Goal: Task Accomplishment & Management: Manage account settings

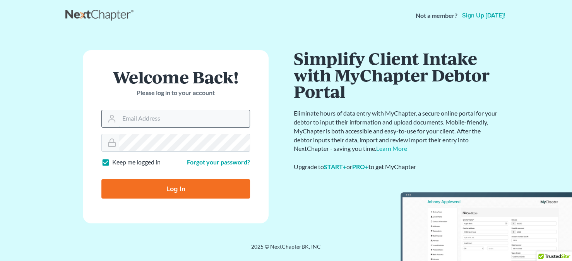
click at [126, 121] on input "Email Address" at bounding box center [184, 118] width 130 height 17
type input "[EMAIL_ADDRESS][DOMAIN_NAME]"
click at [101, 179] on input "Log In" at bounding box center [175, 188] width 149 height 19
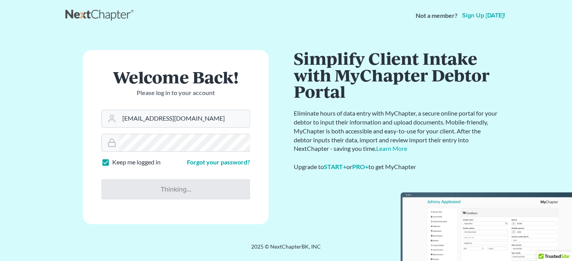
type input "Thinking..."
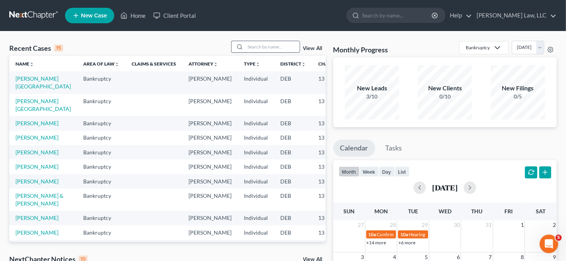
click at [270, 48] on input "search" at bounding box center [272, 46] width 54 height 11
type input "[PERSON_NAME]"
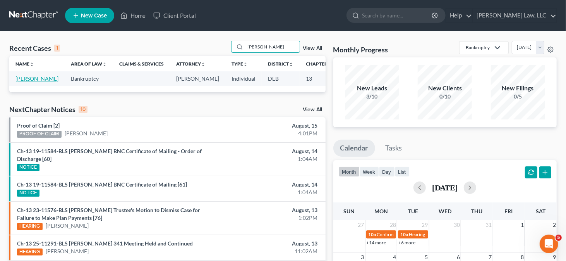
click at [22, 82] on link "[PERSON_NAME]" at bounding box center [36, 78] width 43 height 7
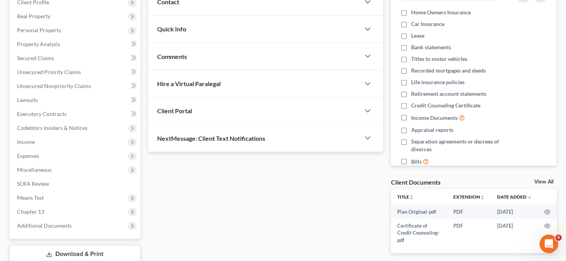
scroll to position [155, 0]
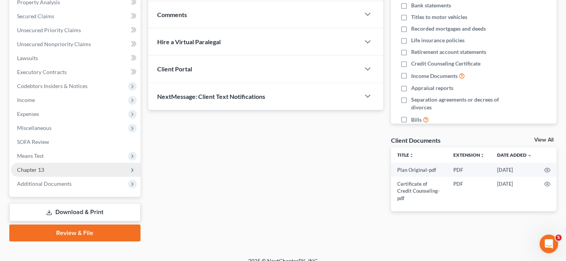
click at [63, 167] on span "Chapter 13" at bounding box center [76, 170] width 130 height 14
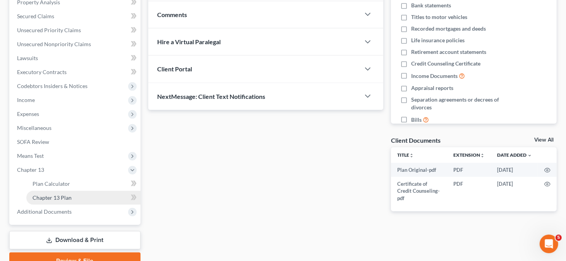
click at [95, 194] on link "Chapter 13 Plan" at bounding box center [83, 197] width 114 height 14
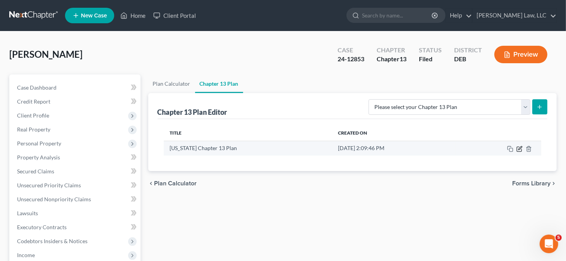
click at [519, 146] on icon "button" at bounding box center [519, 149] width 6 height 6
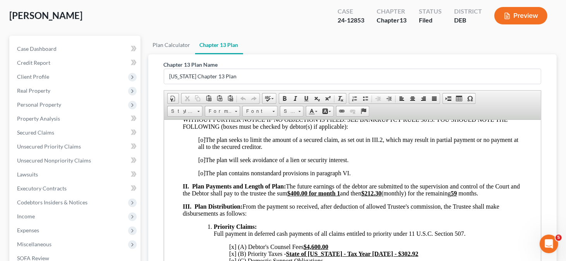
scroll to position [155, 0]
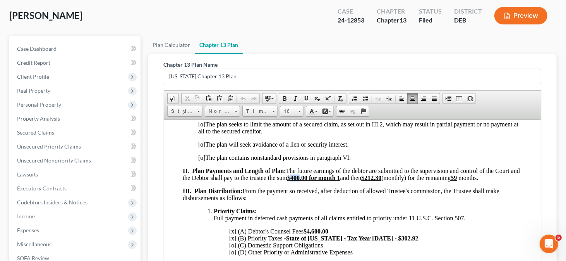
drag, startPoint x: 319, startPoint y: 178, endPoint x: 326, endPoint y: 178, distance: 7.0
click at [326, 178] on strong "$400.00 for month 1" at bounding box center [313, 177] width 53 height 7
click at [381, 180] on u "$212.30" at bounding box center [371, 177] width 20 height 7
click at [456, 180] on u "59" at bounding box center [453, 177] width 6 height 7
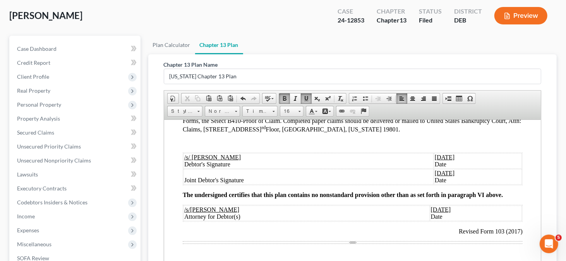
scroll to position [697, 0]
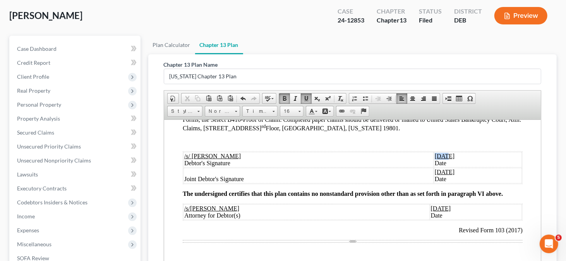
drag, startPoint x: 416, startPoint y: 173, endPoint x: 426, endPoint y: 173, distance: 9.3
click at [434, 159] on u "[DATE]" at bounding box center [444, 155] width 20 height 7
drag, startPoint x: 417, startPoint y: 190, endPoint x: 424, endPoint y: 189, distance: 6.7
click at [434, 175] on u "[DATE]" at bounding box center [444, 171] width 20 height 7
drag, startPoint x: 416, startPoint y: 189, endPoint x: 425, endPoint y: 189, distance: 9.3
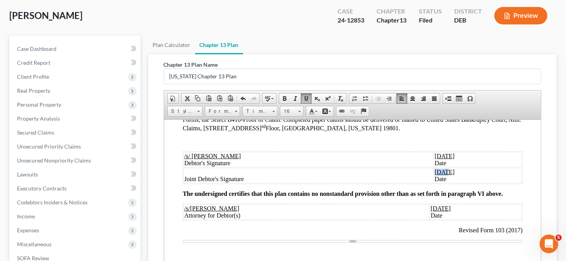
click at [434, 175] on u "[DATE]" at bounding box center [444, 171] width 20 height 7
drag, startPoint x: 413, startPoint y: 226, endPoint x: 421, endPoint y: 225, distance: 8.2
click at [431, 211] on u "[DATE]" at bounding box center [441, 207] width 20 height 7
drag, startPoint x: 413, startPoint y: 225, endPoint x: 422, endPoint y: 225, distance: 9.3
click at [431, 211] on u "[DATE]" at bounding box center [441, 207] width 20 height 7
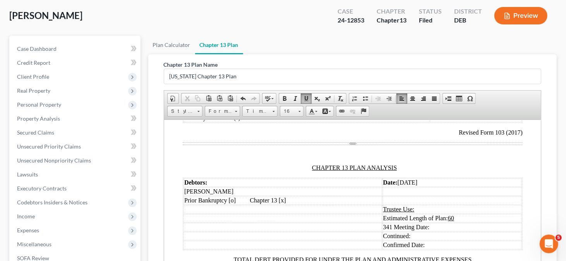
scroll to position [813, 0]
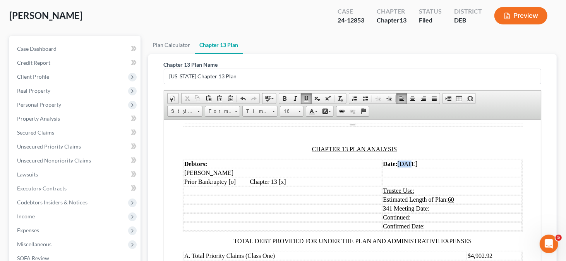
drag, startPoint x: 395, startPoint y: 182, endPoint x: 403, endPoint y: 182, distance: 8.1
click at [403, 168] on td "Date: [DATE]" at bounding box center [452, 163] width 140 height 9
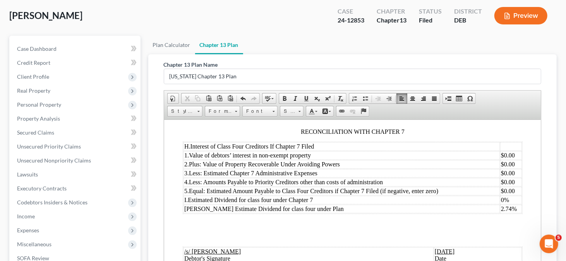
scroll to position [1084, 0]
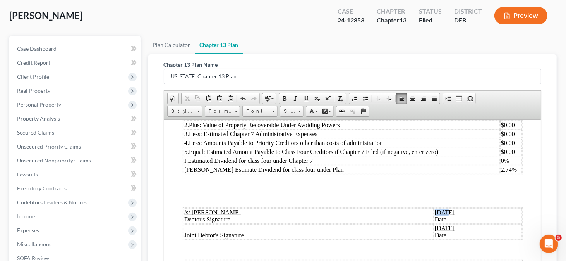
drag, startPoint x: 417, startPoint y: 227, endPoint x: 426, endPoint y: 226, distance: 9.0
click at [434, 215] on u "[DATE]" at bounding box center [444, 211] width 20 height 7
drag, startPoint x: 417, startPoint y: 245, endPoint x: 427, endPoint y: 244, distance: 9.7
click at [434, 231] on u "[DATE]" at bounding box center [444, 227] width 20 height 7
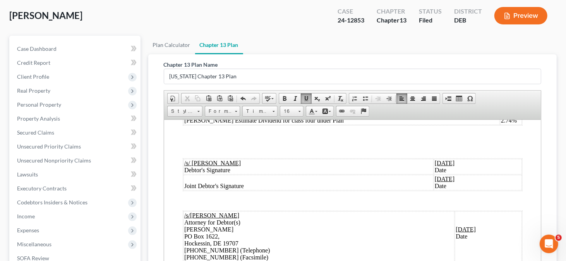
scroll to position [1150, 0]
drag, startPoint x: 422, startPoint y: 228, endPoint x: 431, endPoint y: 227, distance: 9.0
click at [455, 227] on u "[DATE]" at bounding box center [465, 228] width 20 height 7
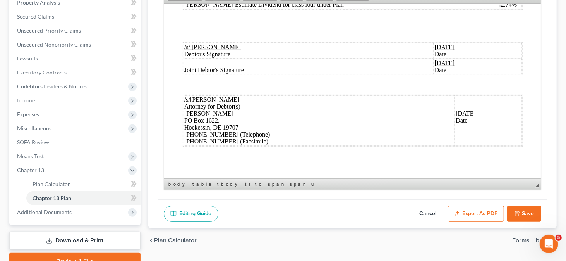
scroll to position [155, 0]
click at [522, 210] on button "Save" at bounding box center [524, 213] width 34 height 16
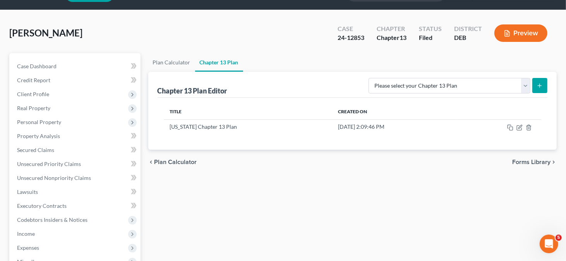
scroll to position [39, 0]
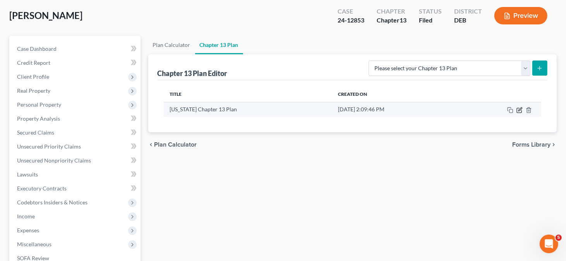
click at [518, 109] on icon "button" at bounding box center [519, 110] width 6 height 6
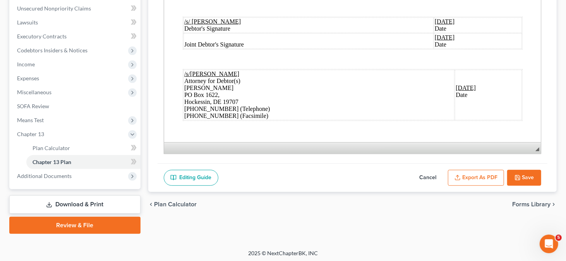
scroll to position [191, 0]
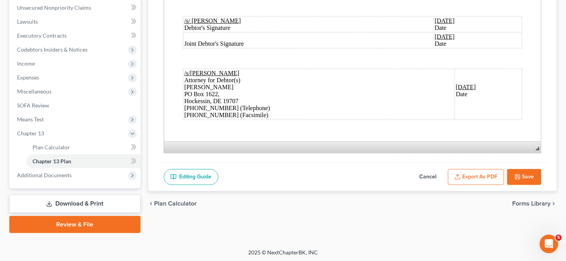
click at [491, 176] on button "Export as PDF" at bounding box center [476, 177] width 56 height 16
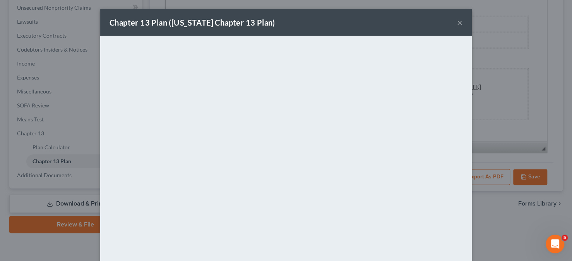
click at [457, 24] on button "×" at bounding box center [459, 22] width 5 height 9
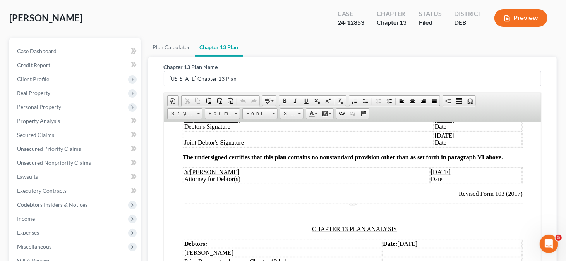
scroll to position [0, 0]
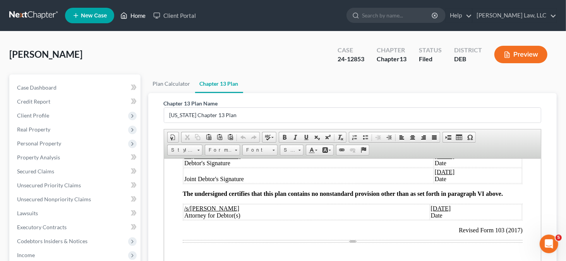
click at [129, 17] on link "Home" at bounding box center [133, 16] width 33 height 14
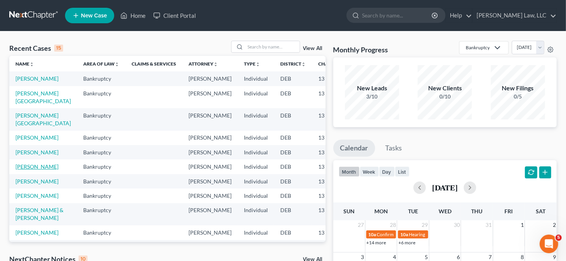
click at [28, 170] on link "[PERSON_NAME]" at bounding box center [36, 166] width 43 height 7
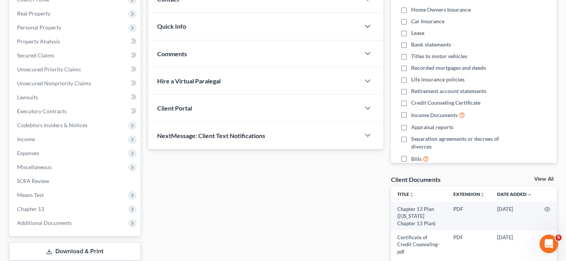
scroll to position [116, 0]
click at [36, 203] on span "Chapter 13" at bounding box center [76, 208] width 130 height 14
click at [54, 233] on span "Chapter 13 Plan" at bounding box center [52, 236] width 39 height 7
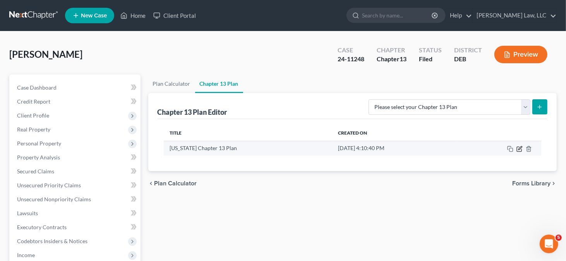
click at [521, 149] on icon "button" at bounding box center [519, 149] width 6 height 6
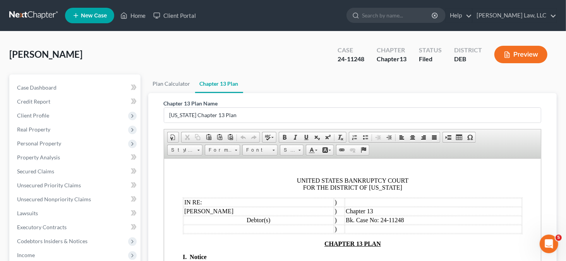
scroll to position [39, 0]
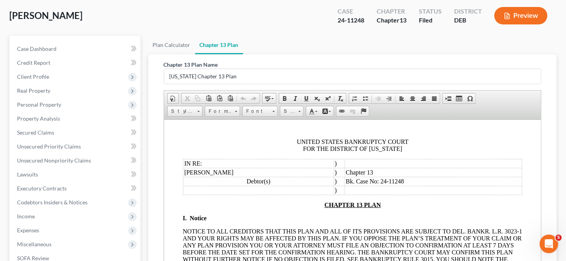
click at [324, 205] on u "CHAPTER 13 PLAN" at bounding box center [352, 204] width 57 height 7
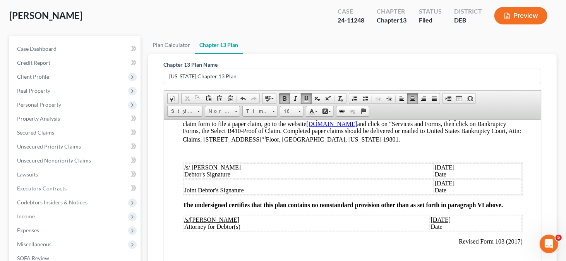
scroll to position [697, 0]
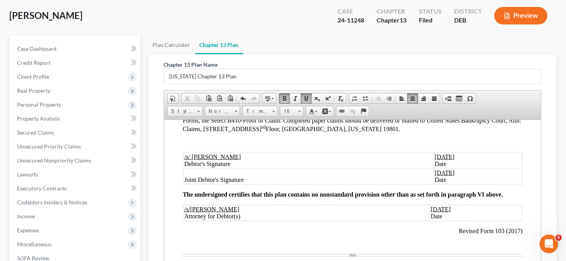
click at [434, 160] on u "[DATE]" at bounding box center [444, 156] width 20 height 7
click at [434, 175] on u "[DATE]" at bounding box center [444, 172] width 20 height 7
click at [431, 212] on u "[DATE]" at bounding box center [441, 208] width 20 height 7
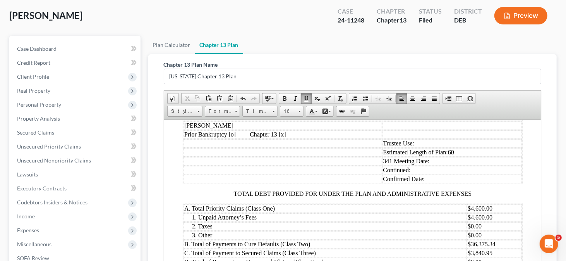
scroll to position [852, 0]
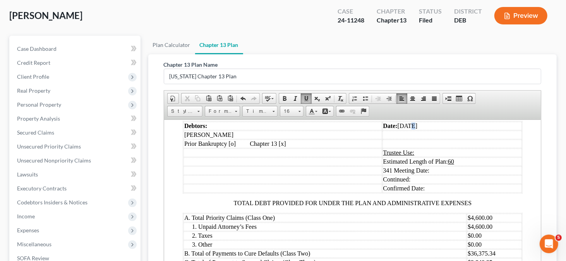
click at [407, 130] on td "Date: [DATE]" at bounding box center [452, 125] width 140 height 9
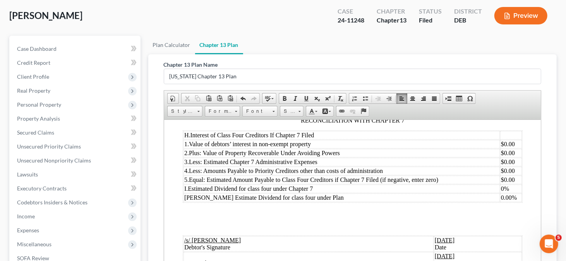
scroll to position [1123, 0]
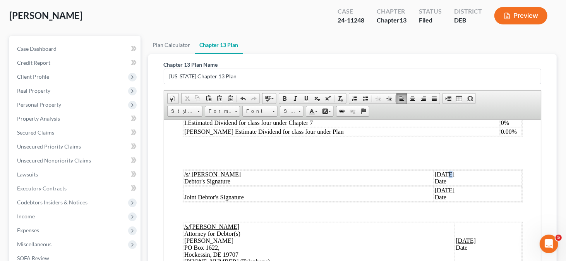
click at [434, 177] on u "[DATE]" at bounding box center [444, 173] width 20 height 7
click at [434, 193] on u "[DATE]" at bounding box center [444, 189] width 20 height 7
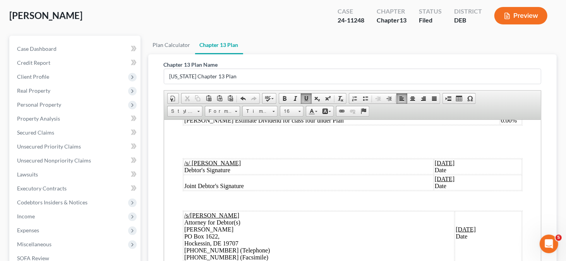
scroll to position [1151, 0]
click at [455, 229] on u "[DATE]" at bounding box center [465, 228] width 20 height 7
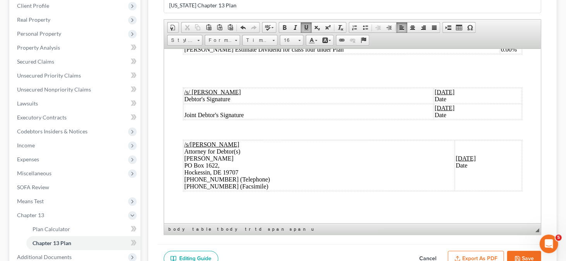
scroll to position [191, 0]
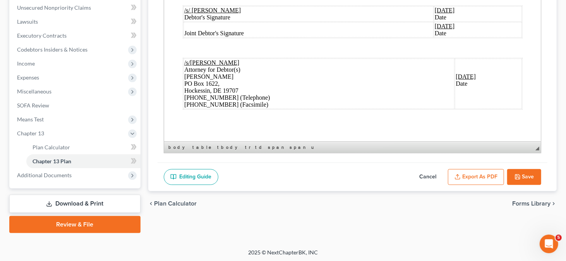
click at [536, 178] on button "Save" at bounding box center [524, 177] width 34 height 16
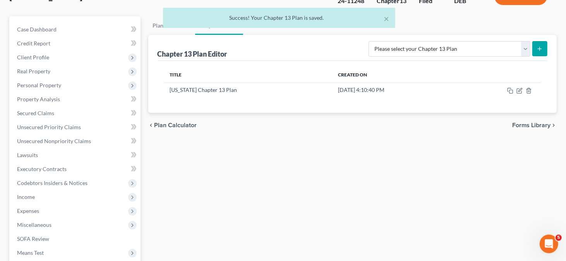
scroll to position [0, 0]
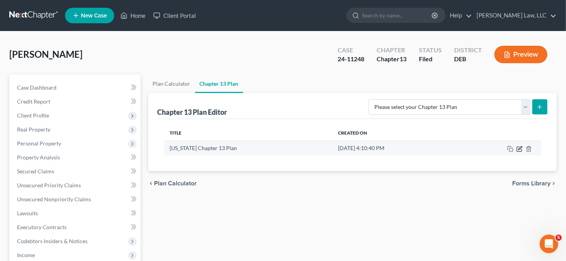
click at [518, 148] on icon "button" at bounding box center [519, 149] width 6 height 6
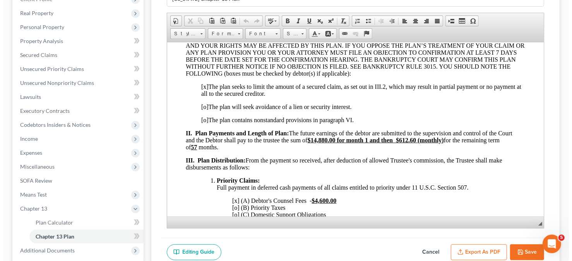
scroll to position [116, 0]
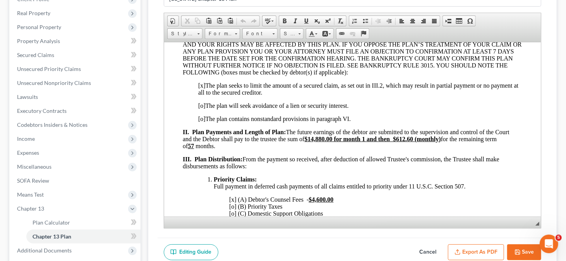
click at [471, 244] on button "Export as PDF" at bounding box center [476, 252] width 56 height 16
